Goal: Task Accomplishment & Management: Use online tool/utility

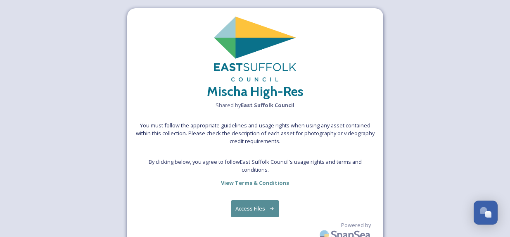
click at [249, 209] on button "Access Files" at bounding box center [255, 208] width 48 height 17
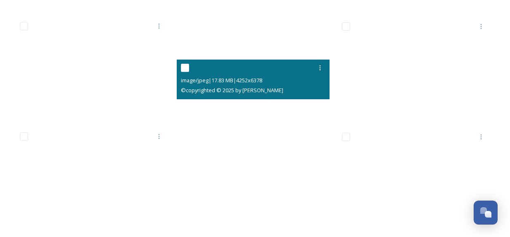
scroll to position [9272, 0]
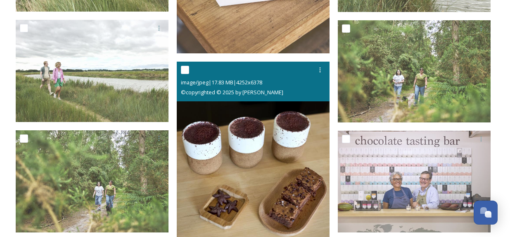
click at [185, 71] on input "checkbox" at bounding box center [185, 70] width 8 height 8
checkbox input "true"
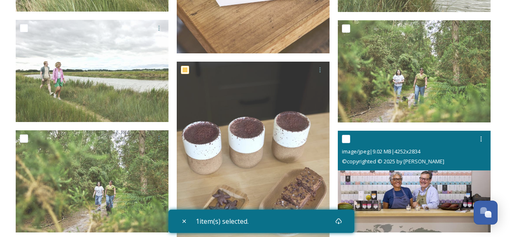
click at [346, 138] on input "checkbox" at bounding box center [346, 139] width 8 height 8
checkbox input "true"
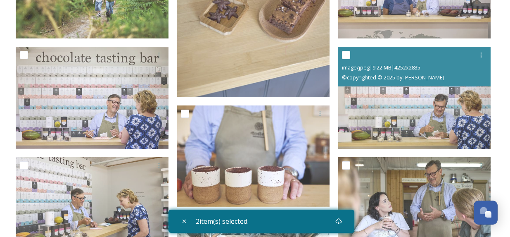
scroll to position [9477, 0]
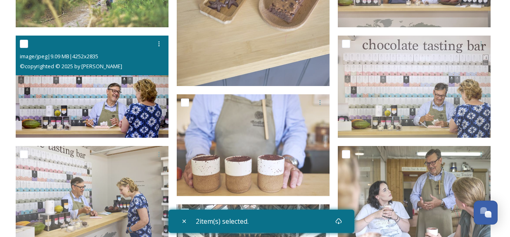
click at [27, 44] on input "checkbox" at bounding box center [24, 44] width 8 height 8
checkbox input "true"
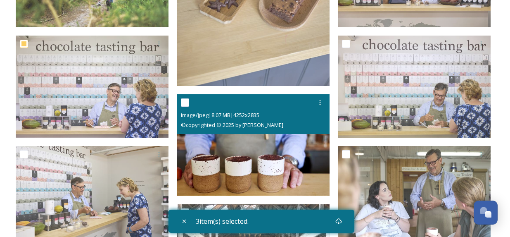
click at [183, 101] on input "checkbox" at bounding box center [185, 102] width 8 height 8
checkbox input "true"
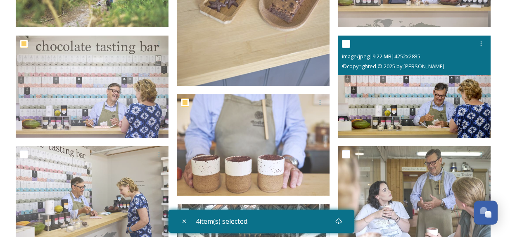
click at [347, 44] on input "checkbox" at bounding box center [346, 44] width 8 height 8
checkbox input "true"
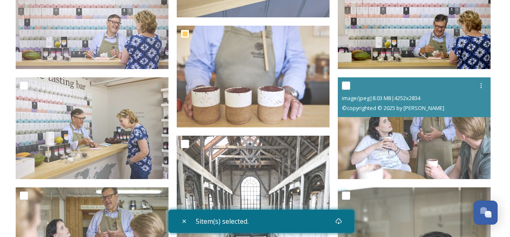
scroll to position [9548, 0]
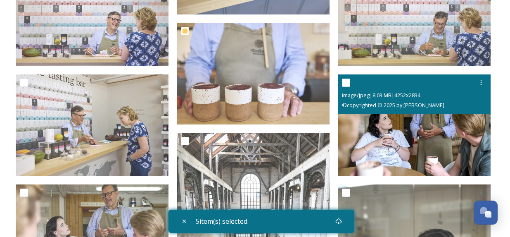
click at [347, 83] on input "checkbox" at bounding box center [346, 82] width 8 height 8
checkbox input "true"
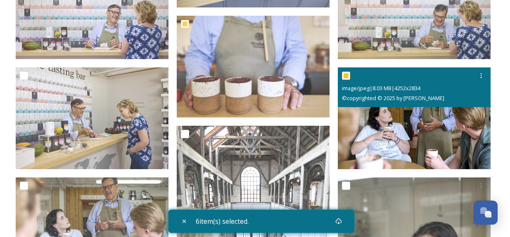
scroll to position [9557, 0]
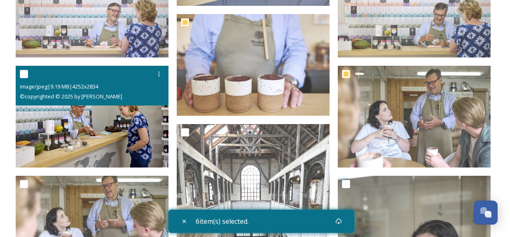
click at [24, 73] on input "checkbox" at bounding box center [24, 74] width 8 height 8
checkbox input "true"
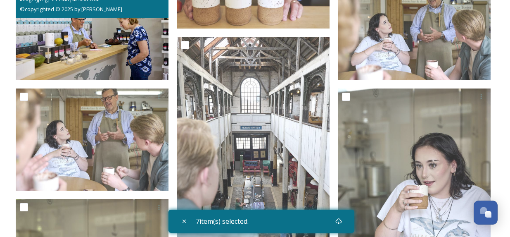
scroll to position [9654, 0]
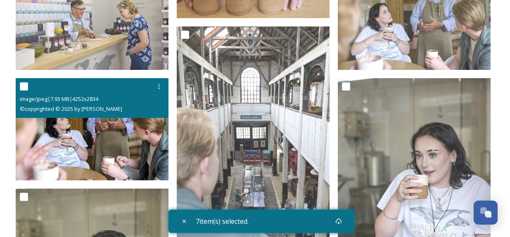
click at [23, 87] on input "checkbox" at bounding box center [24, 86] width 8 height 8
checkbox input "true"
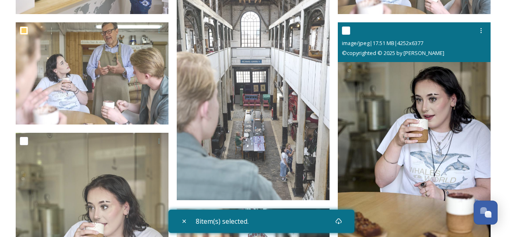
scroll to position [9711, 0]
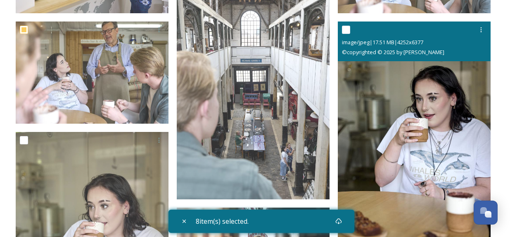
click at [345, 31] on input "checkbox" at bounding box center [346, 30] width 8 height 8
checkbox input "true"
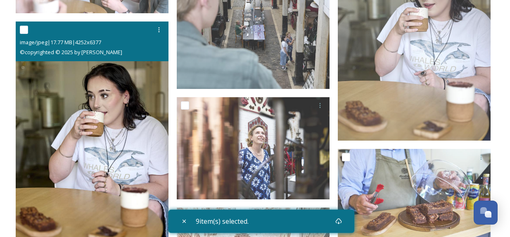
scroll to position [9819, 0]
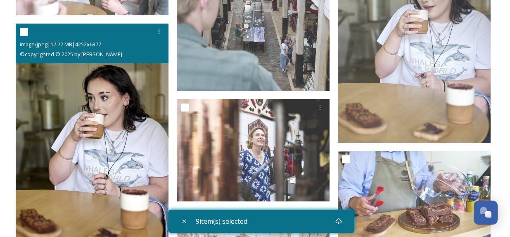
click at [24, 32] on input "checkbox" at bounding box center [24, 32] width 8 height 8
checkbox input "true"
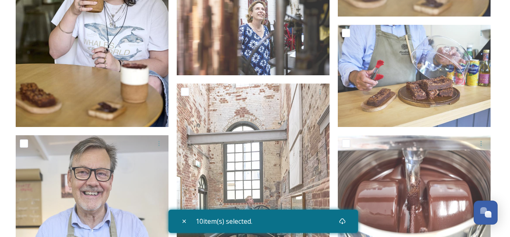
scroll to position [9946, 0]
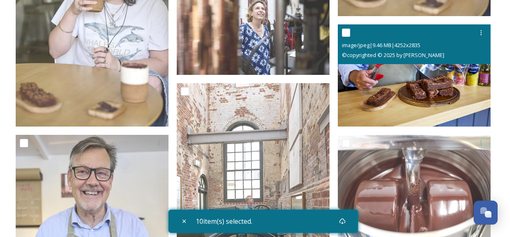
click at [346, 31] on input "checkbox" at bounding box center [346, 33] width 8 height 8
checkbox input "true"
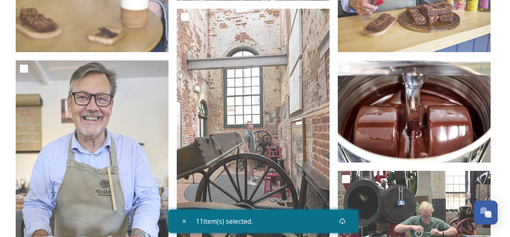
scroll to position [10023, 0]
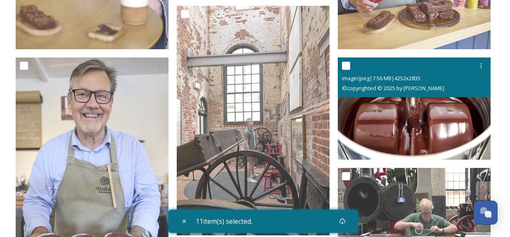
click at [347, 64] on input "checkbox" at bounding box center [346, 66] width 8 height 8
checkbox input "true"
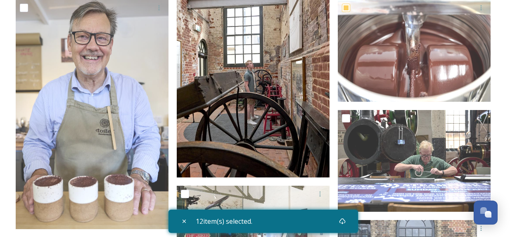
scroll to position [10079, 0]
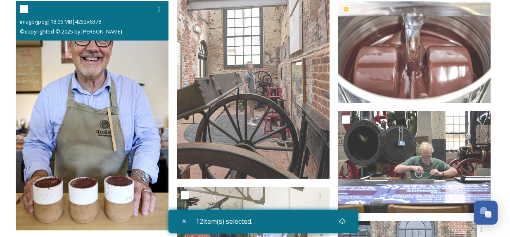
click at [24, 10] on input "checkbox" at bounding box center [24, 9] width 8 height 8
checkbox input "true"
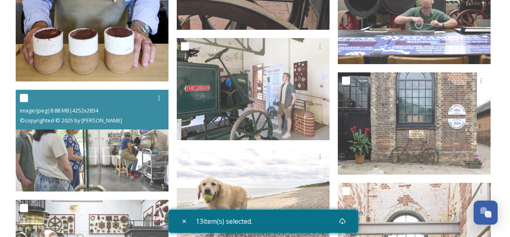
scroll to position [10239, 0]
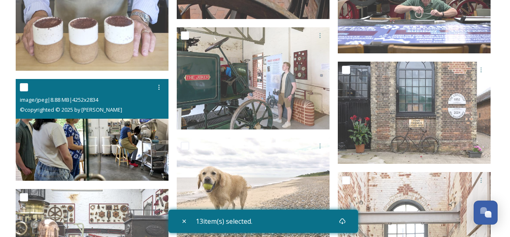
click at [24, 87] on input "checkbox" at bounding box center [24, 87] width 8 height 8
checkbox input "true"
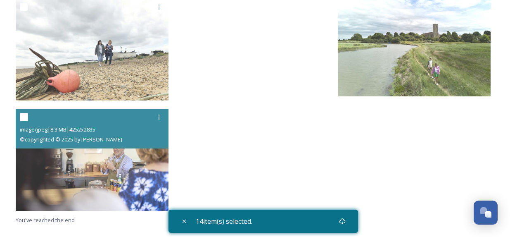
scroll to position [11249, 0]
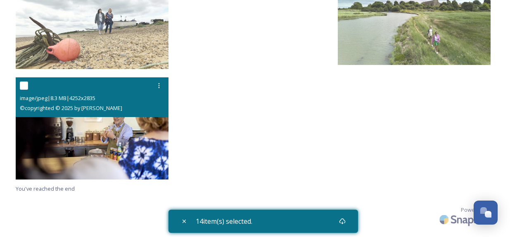
click at [26, 85] on input "checkbox" at bounding box center [24, 85] width 8 height 8
checkbox input "true"
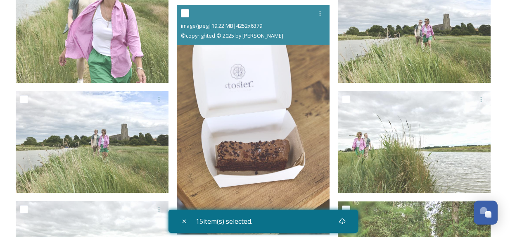
scroll to position [9076, 0]
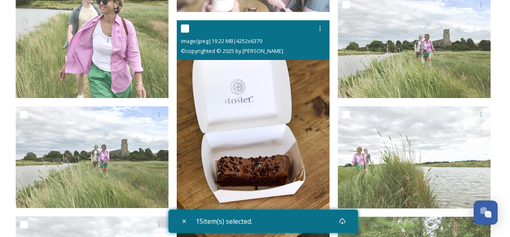
click at [184, 29] on input "checkbox" at bounding box center [185, 28] width 8 height 8
checkbox input "true"
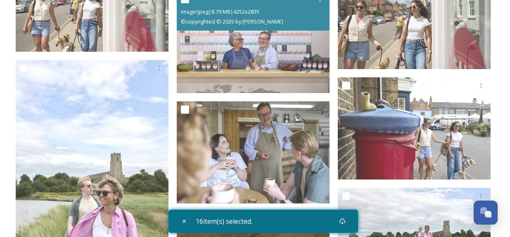
scroll to position [8884, 0]
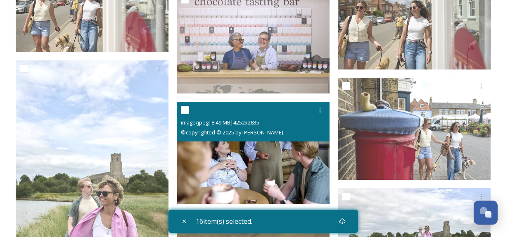
click at [183, 111] on input "checkbox" at bounding box center [185, 110] width 8 height 8
checkbox input "true"
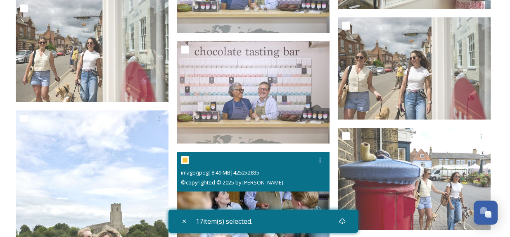
scroll to position [8831, 0]
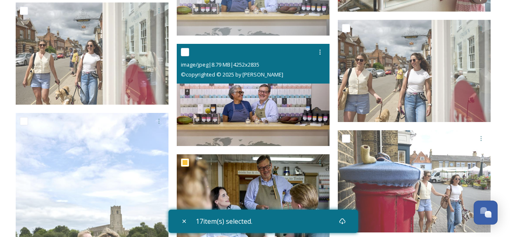
click at [184, 50] on input "checkbox" at bounding box center [185, 52] width 8 height 8
checkbox input "true"
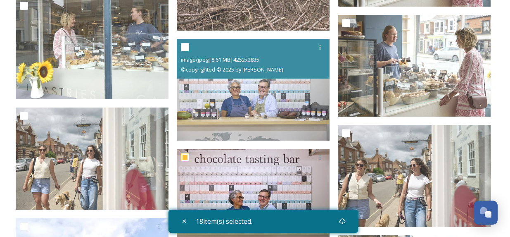
scroll to position [8725, 0]
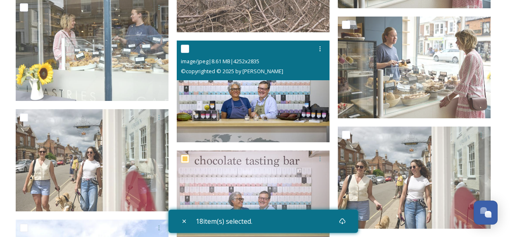
click at [185, 49] on input "checkbox" at bounding box center [185, 49] width 8 height 8
checkbox input "true"
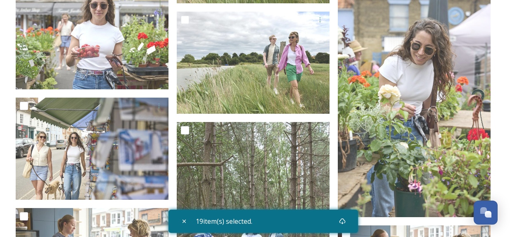
scroll to position [8412, 0]
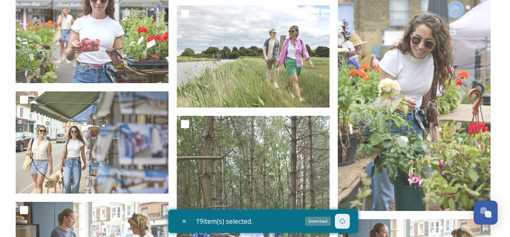
click at [345, 223] on icon at bounding box center [342, 221] width 6 height 6
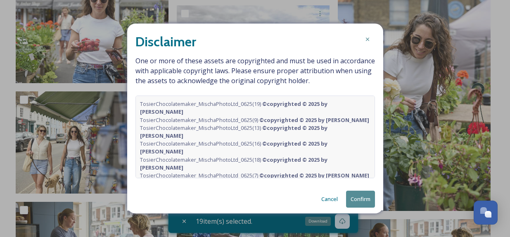
click at [358, 200] on button "Confirm" at bounding box center [360, 198] width 29 height 17
